Goal: Task Accomplishment & Management: Complete application form

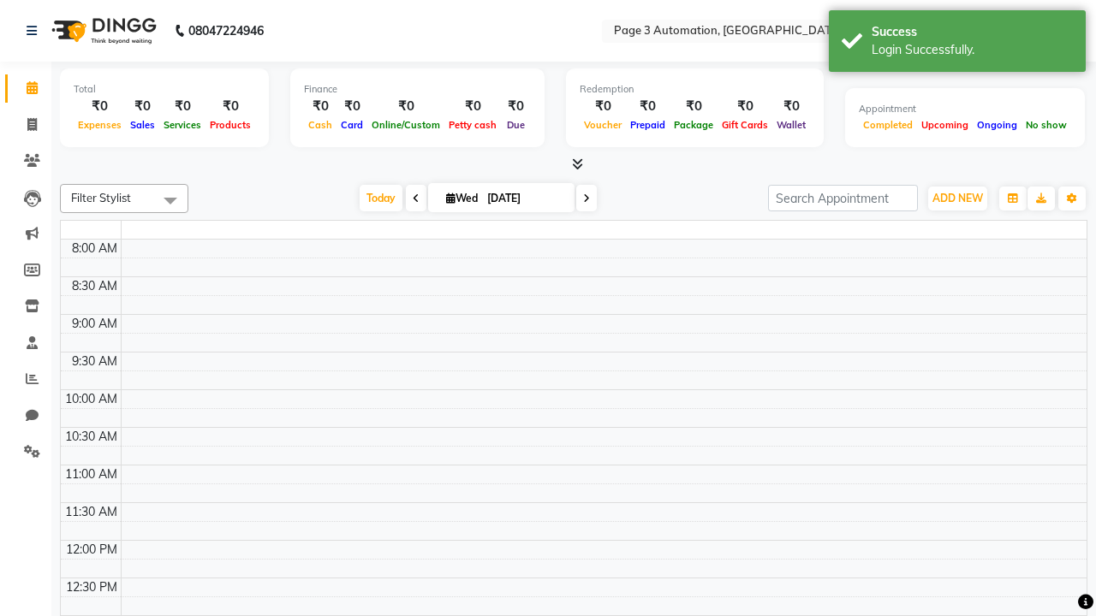
select select "en"
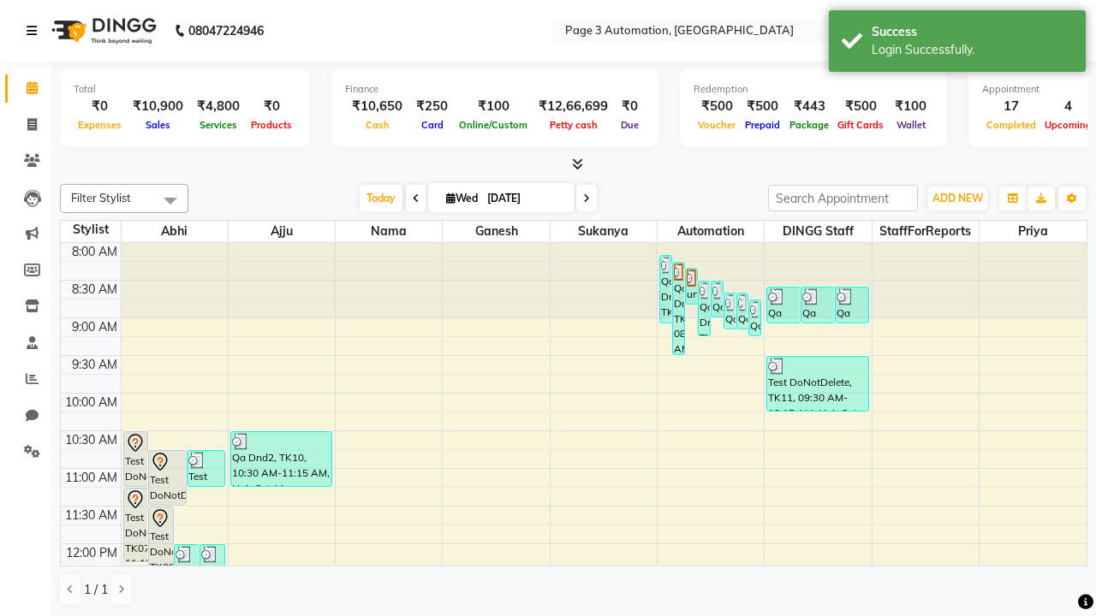
click at [35, 31] on icon at bounding box center [32, 31] width 10 height 12
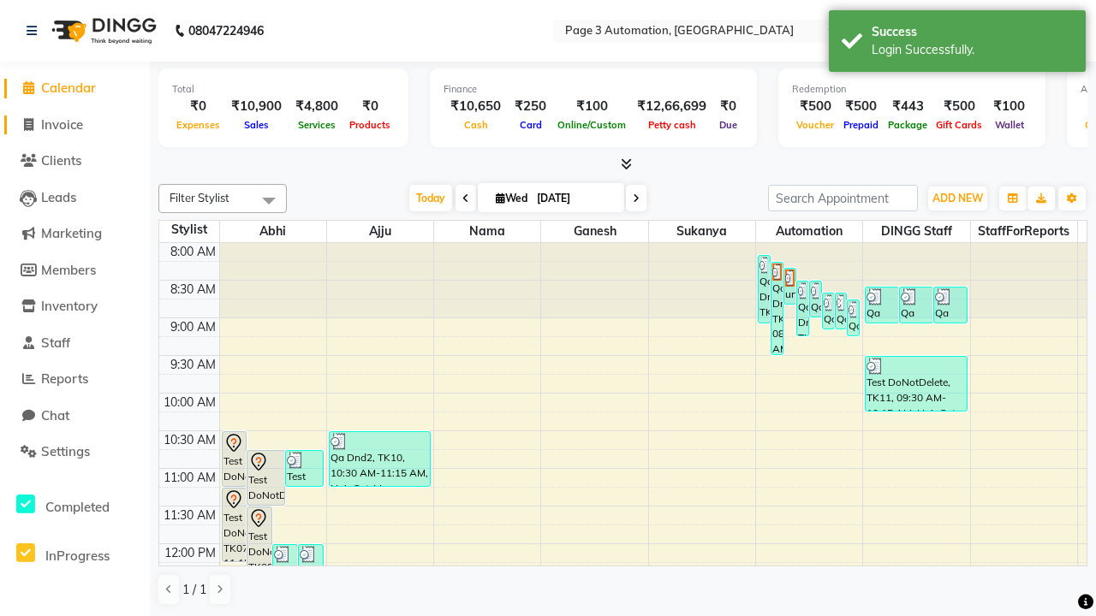
click at [74, 124] on span "Invoice" at bounding box center [62, 124] width 42 height 16
select select "2774"
select select "service"
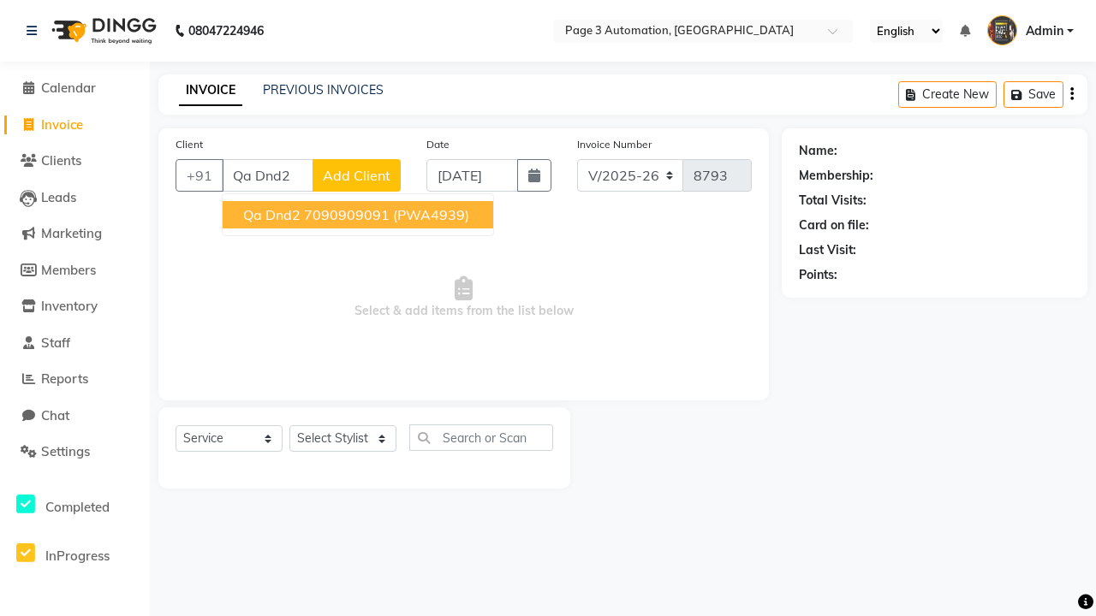
click at [359, 215] on ngb-highlight "7090909091" at bounding box center [347, 214] width 86 height 17
type input "7090909091"
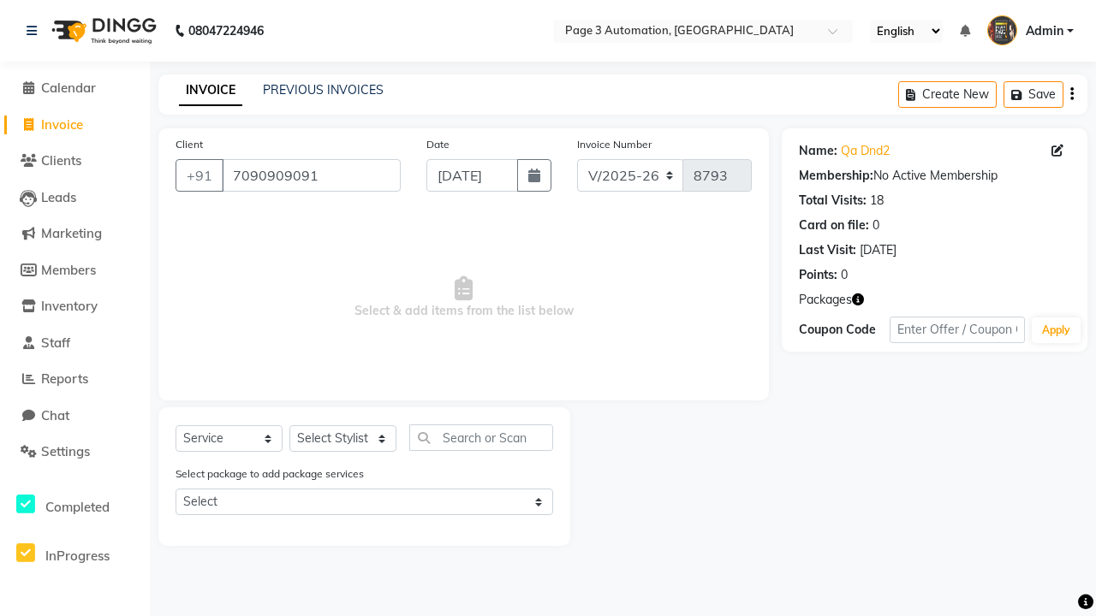
select select "product"
select select "71572"
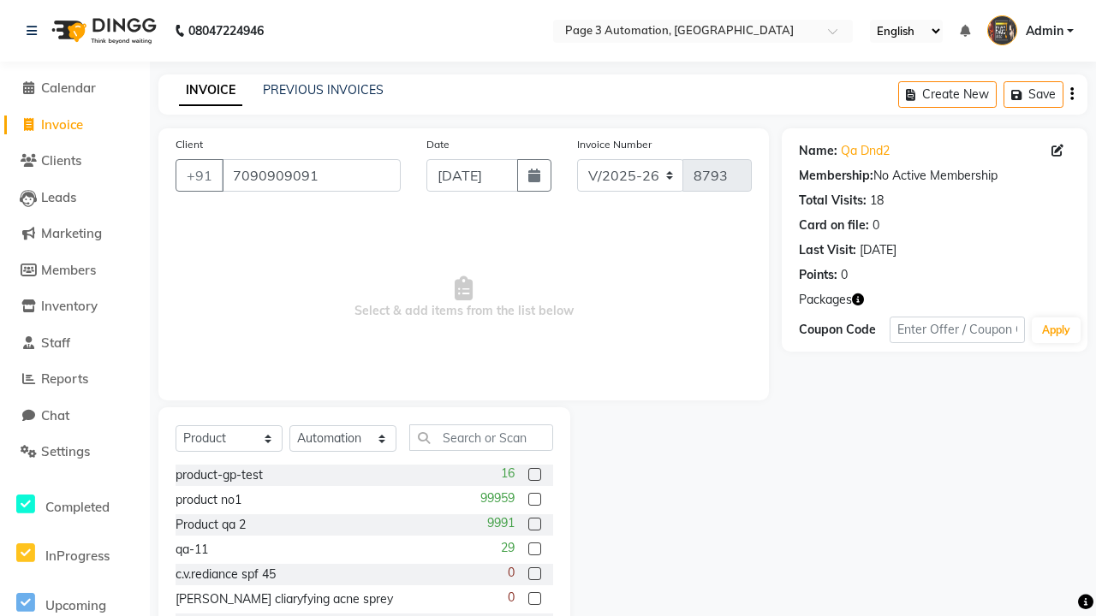
click at [533, 475] on label at bounding box center [534, 474] width 13 height 13
click at [533, 475] on input "checkbox" at bounding box center [533, 475] width 11 height 11
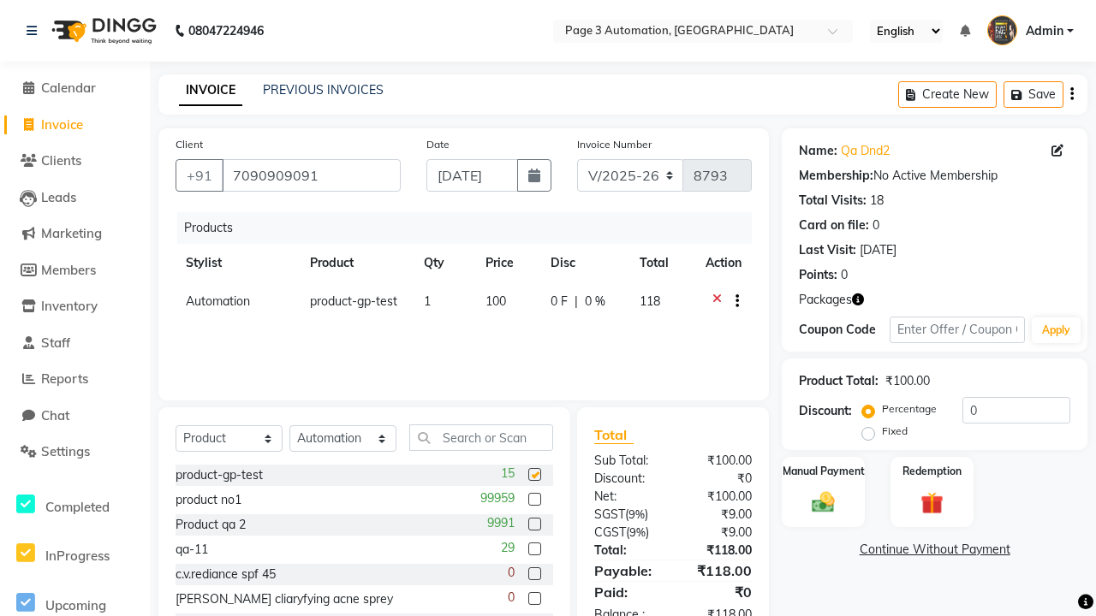
checkbox input "false"
click at [823, 471] on label "Manual Payment" at bounding box center [824, 470] width 86 height 16
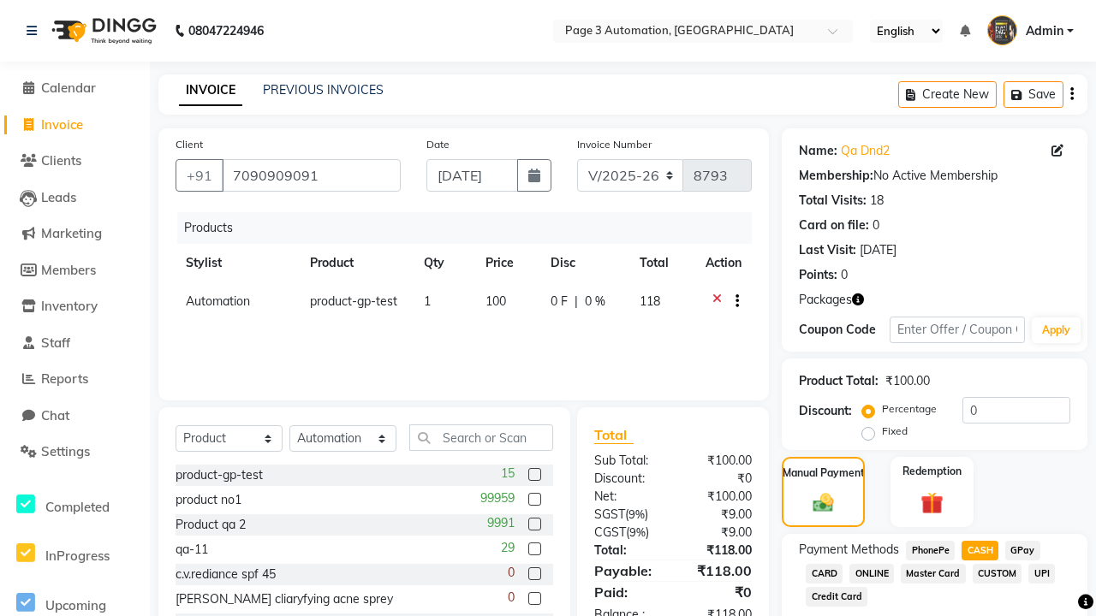
scroll to position [152, 0]
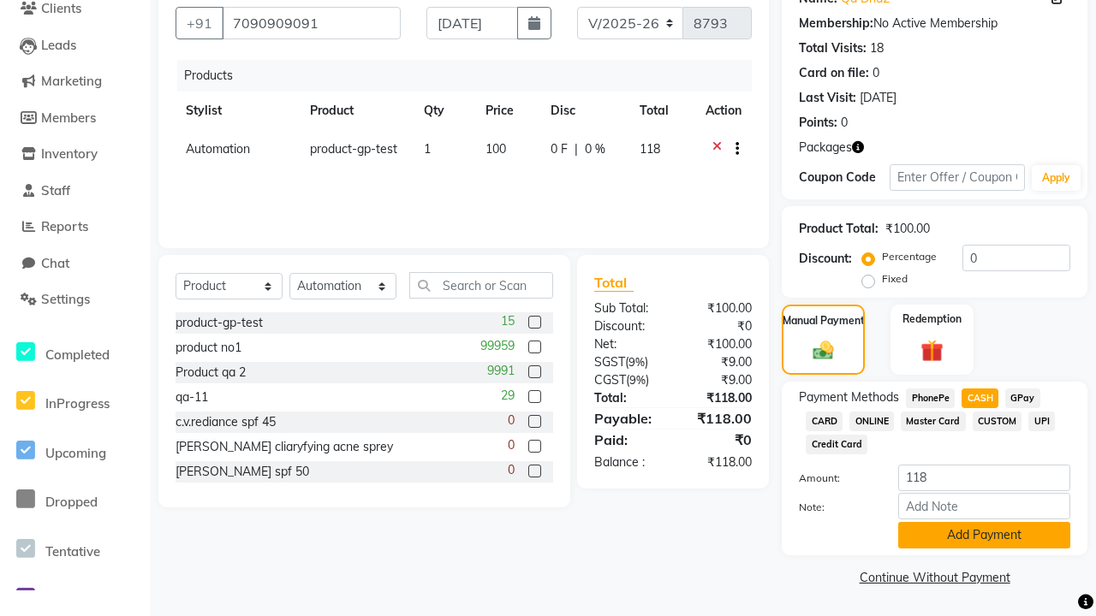
click at [983, 535] on button "Add Payment" at bounding box center [984, 535] width 172 height 27
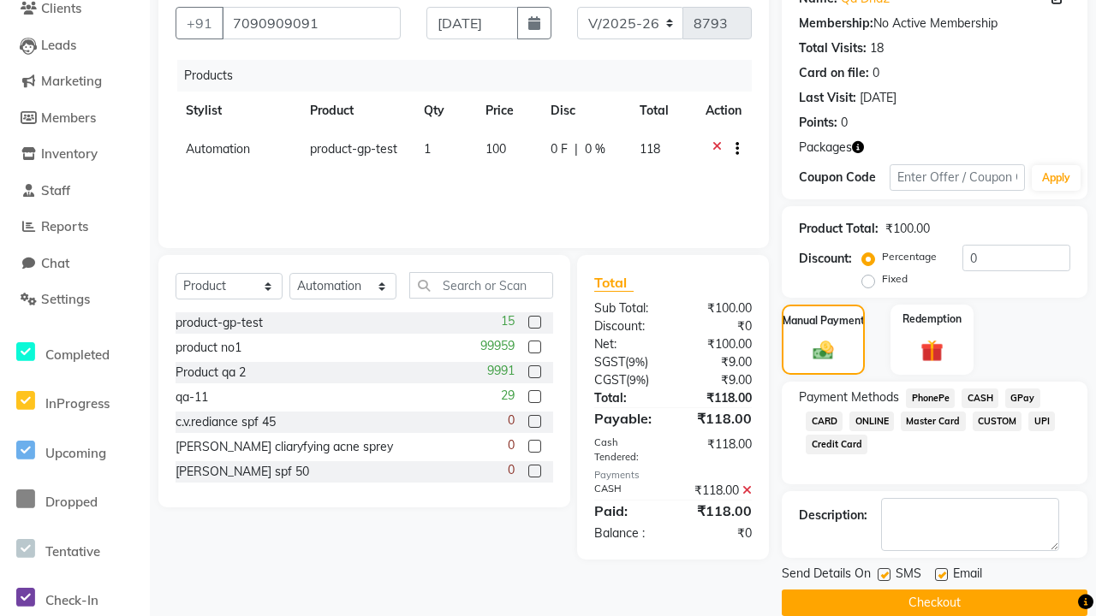
click at [883, 574] on label at bounding box center [883, 574] width 13 height 13
click at [883, 574] on input "checkbox" at bounding box center [882, 575] width 11 height 11
checkbox input "false"
click at [941, 574] on label at bounding box center [941, 574] width 13 height 13
click at [941, 574] on input "checkbox" at bounding box center [940, 575] width 11 height 11
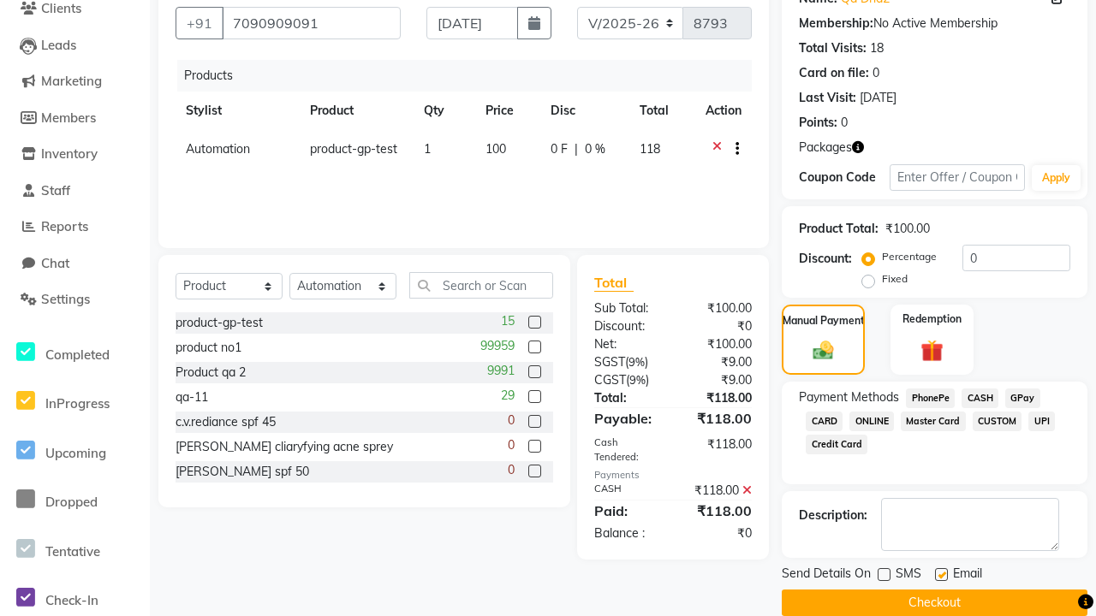
checkbox input "false"
click at [934, 603] on button "Checkout" at bounding box center [934, 603] width 306 height 27
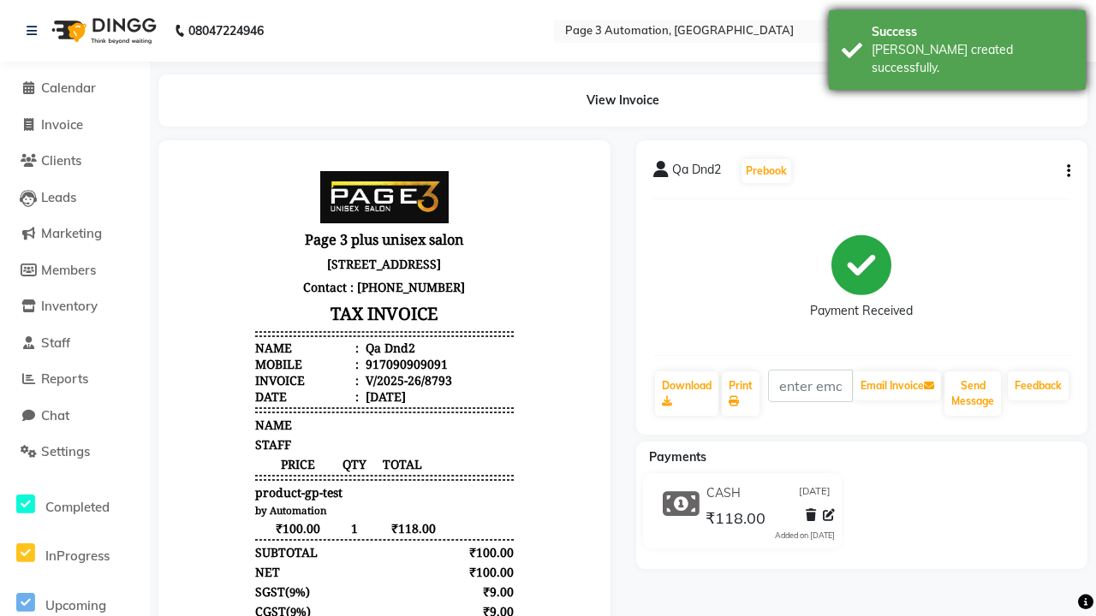
click at [957, 44] on div "[PERSON_NAME] created successfully." at bounding box center [971, 59] width 201 height 36
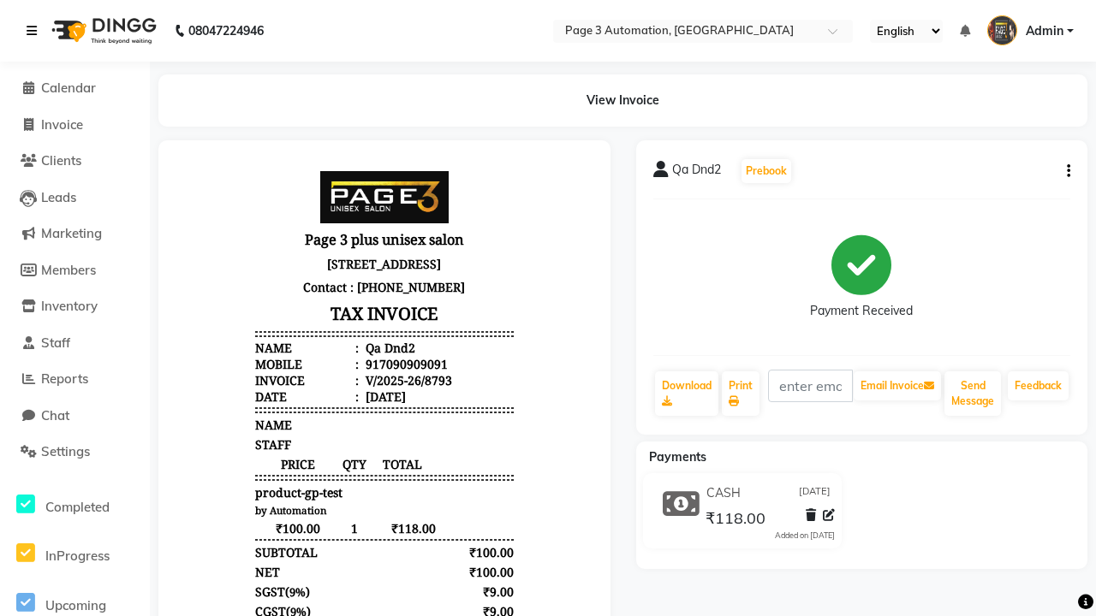
click at [35, 31] on icon at bounding box center [32, 31] width 10 height 12
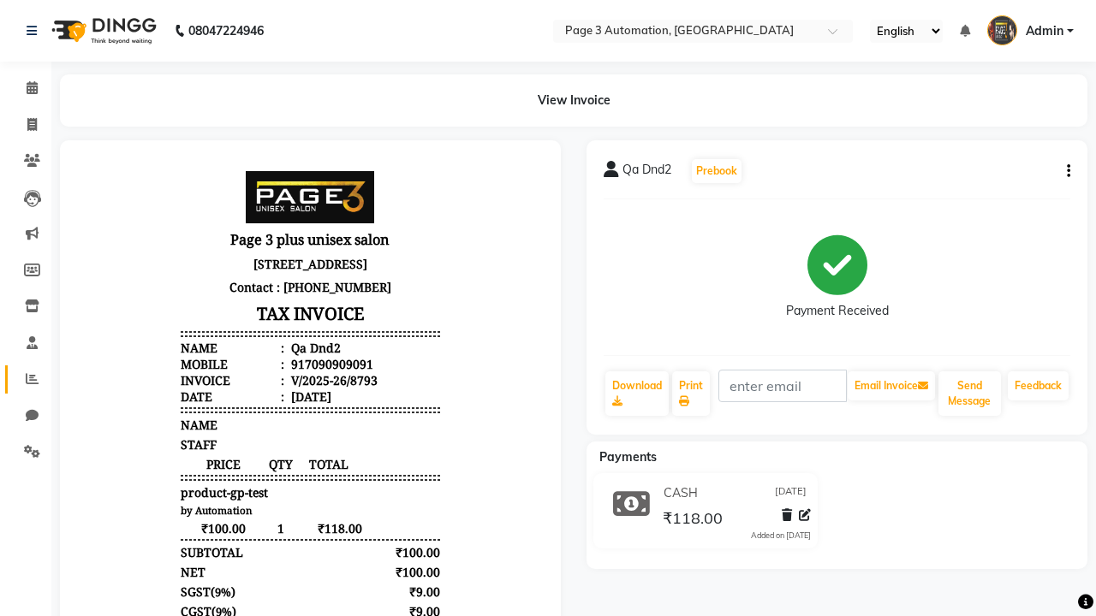
click at [26, 379] on icon at bounding box center [32, 378] width 13 height 13
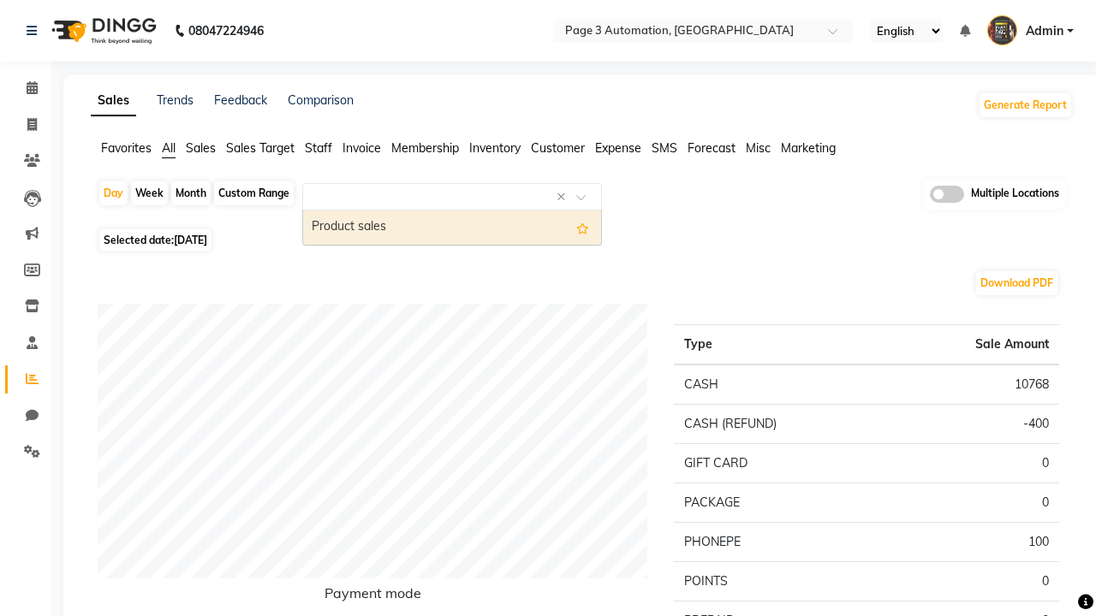
type input "Product sales"
click at [452, 228] on div "Product sales" at bounding box center [452, 228] width 298 height 34
select select "full_report"
select select "csv"
